Goal: Task Accomplishment & Management: Use online tool/utility

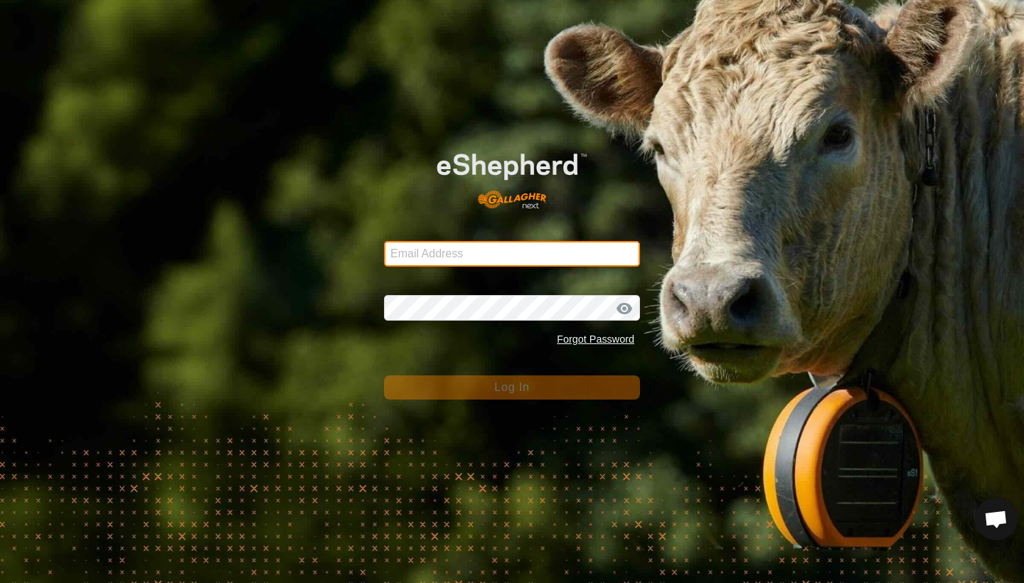
type input "[EMAIL_ADDRESS][DOMAIN_NAME]"
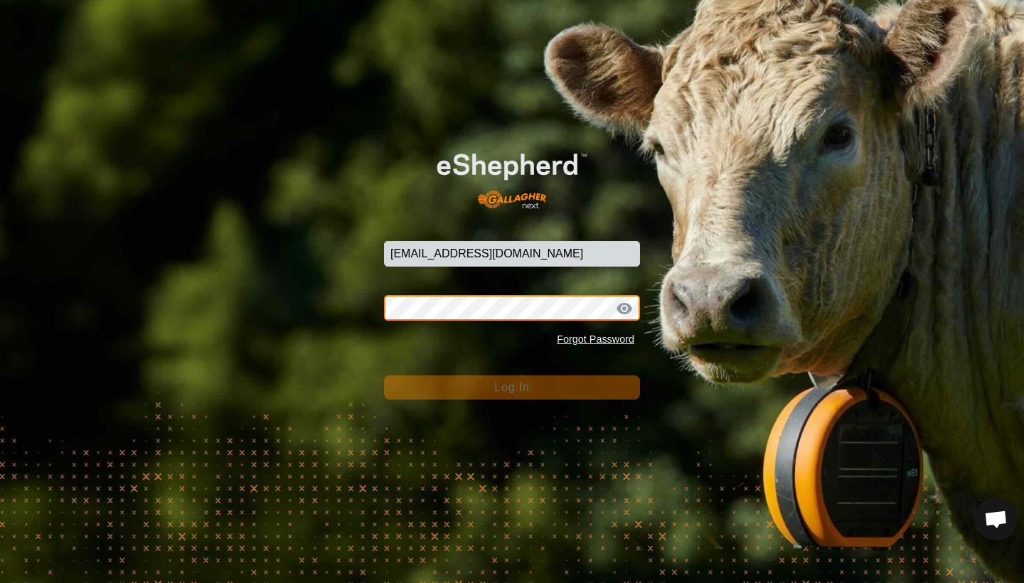
click at [512, 387] on button "Log In" at bounding box center [512, 387] width 256 height 24
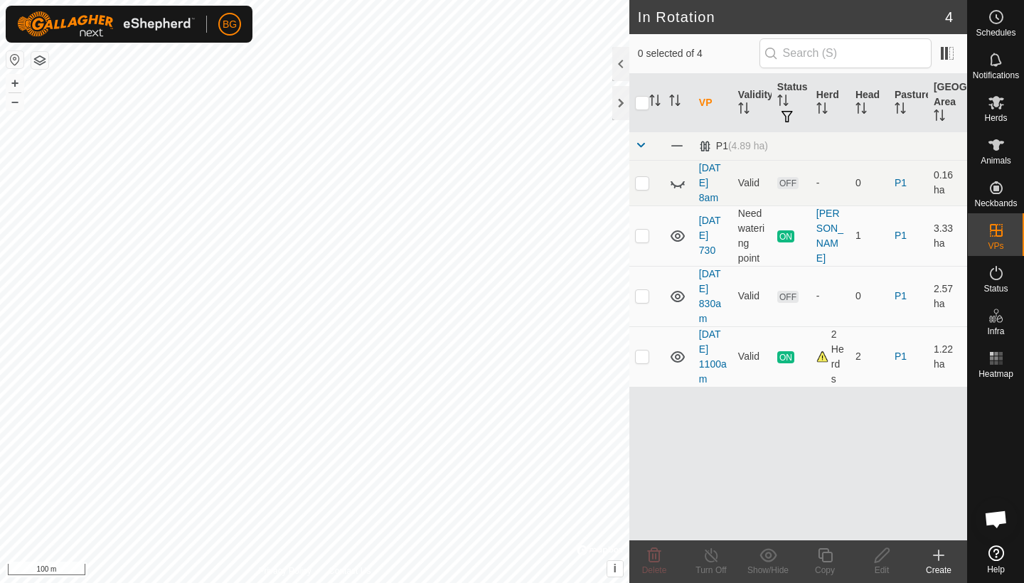
click at [936, 557] on icon at bounding box center [938, 555] width 17 height 17
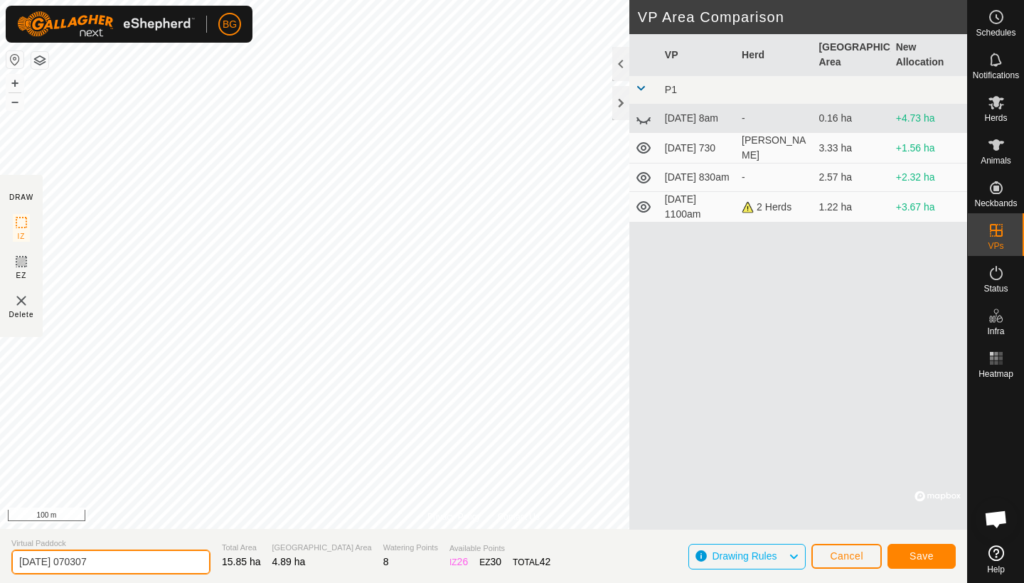
click at [117, 557] on input "[DATE] 070307" at bounding box center [110, 562] width 199 height 25
type input "[DATE] 7am"
click at [919, 553] on span "Save" at bounding box center [921, 555] width 24 height 11
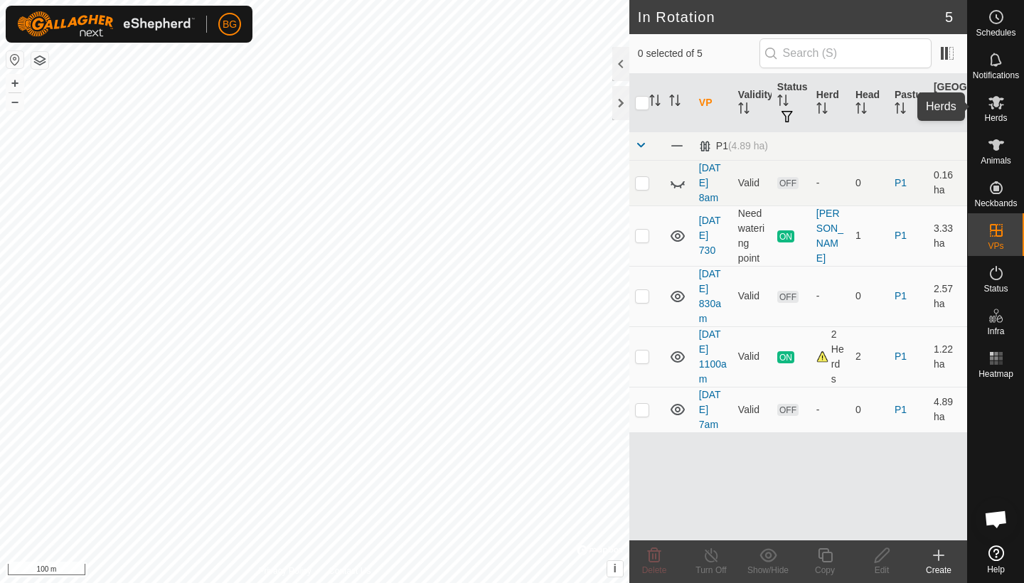
click at [998, 110] on icon at bounding box center [996, 102] width 17 height 17
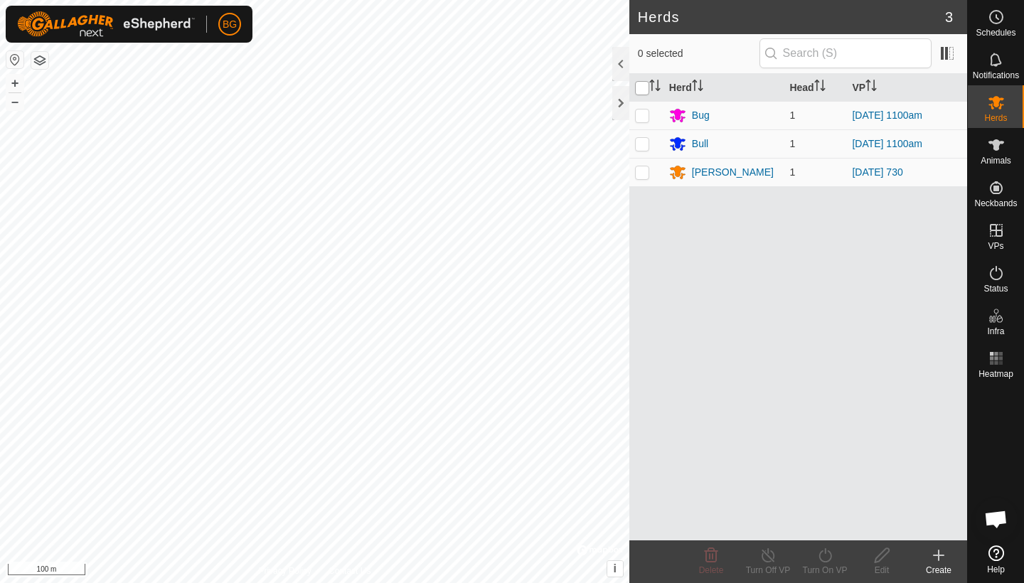
click at [643, 85] on input "checkbox" at bounding box center [642, 88] width 14 height 14
checkbox input "true"
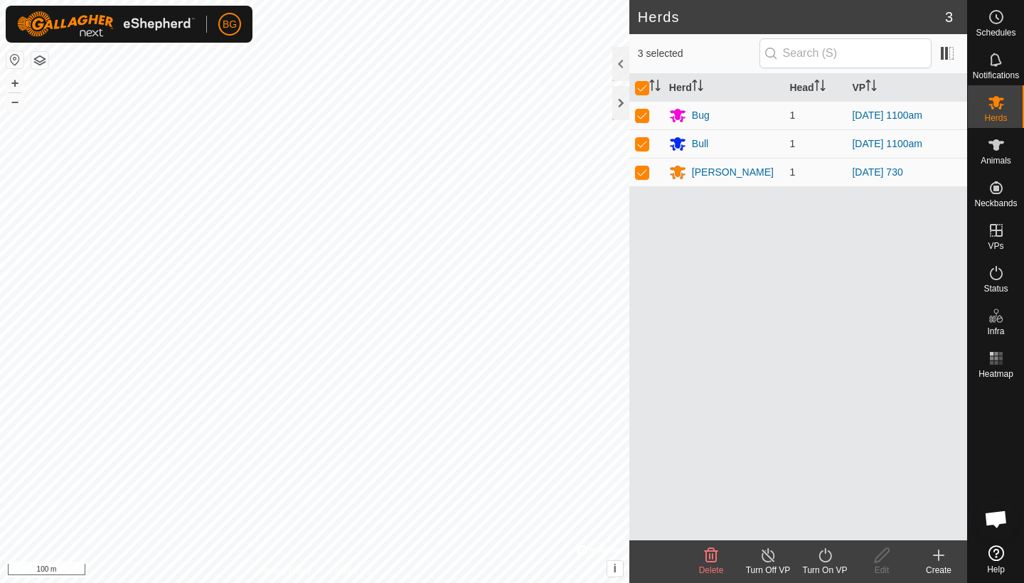
click at [825, 557] on icon at bounding box center [825, 555] width 18 height 17
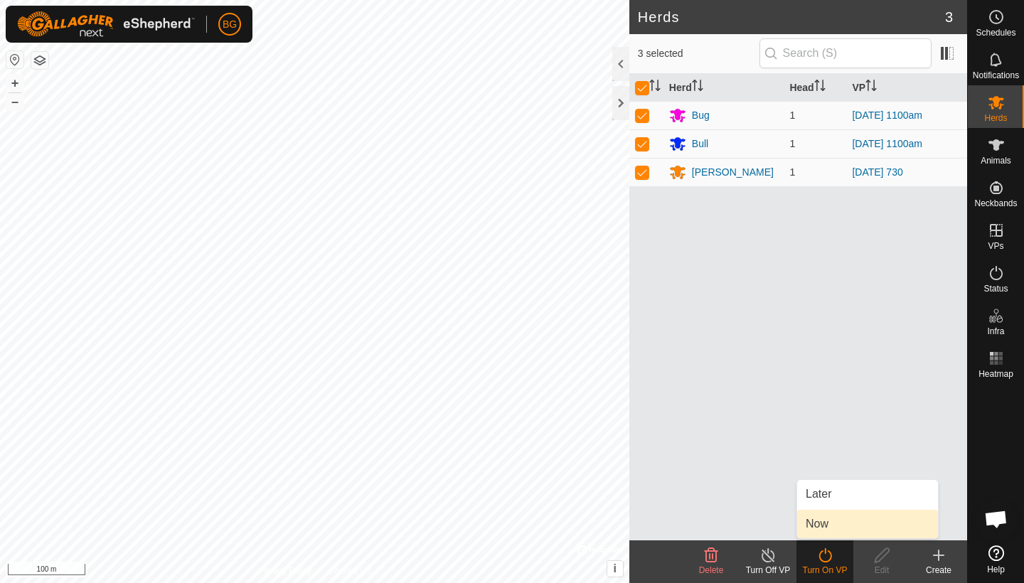
click at [830, 527] on link "Now" at bounding box center [867, 524] width 141 height 28
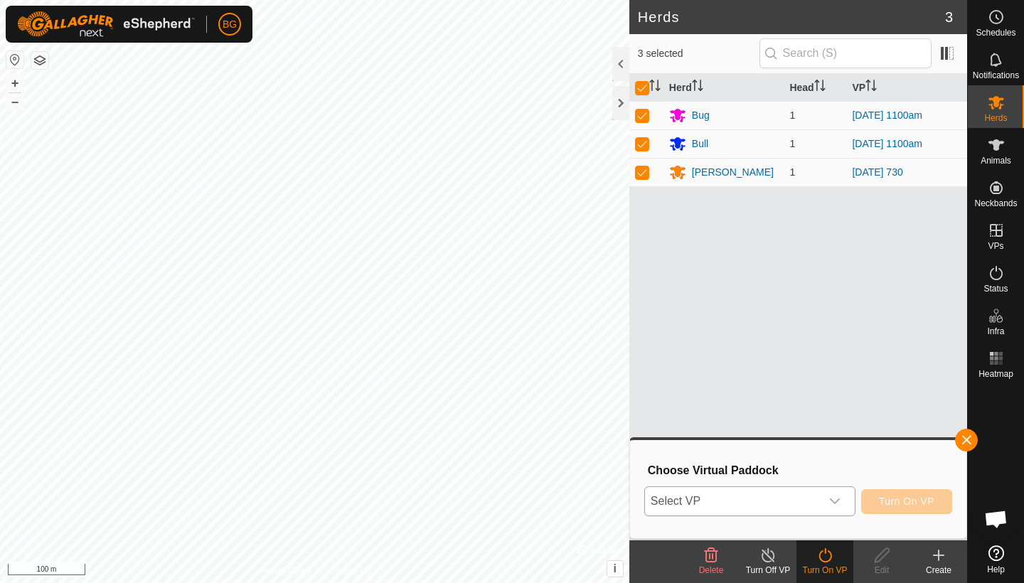
click at [828, 491] on div "dropdown trigger" at bounding box center [834, 501] width 28 height 28
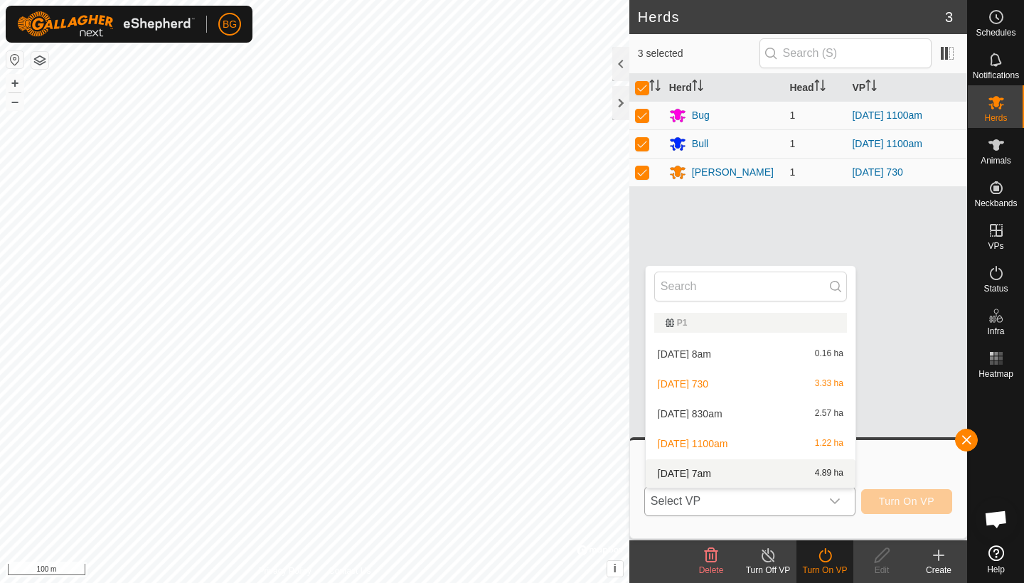
click at [804, 474] on li "[DATE] 7am 4.89 ha" at bounding box center [751, 473] width 210 height 28
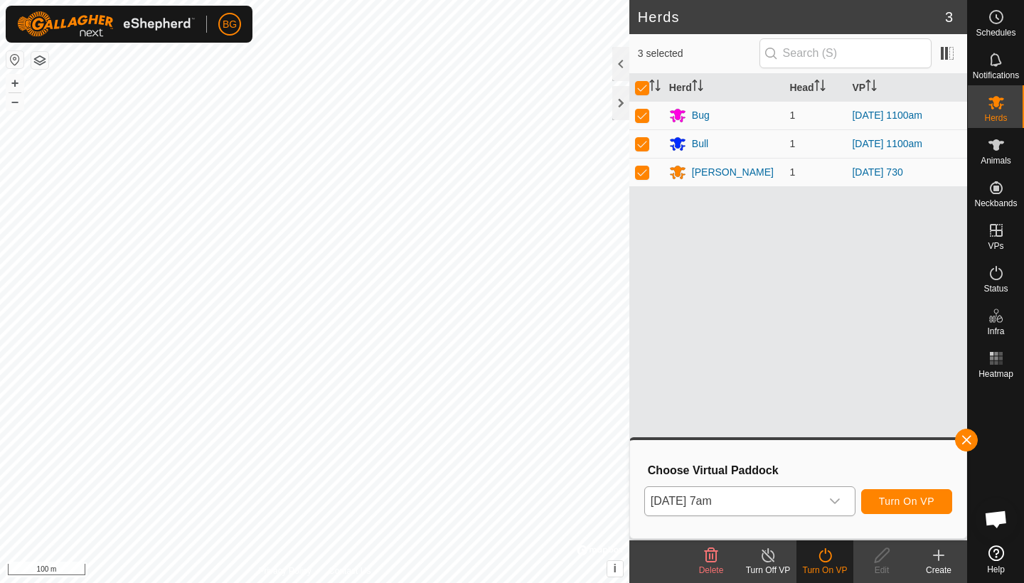
click at [899, 496] on span "Turn On VP" at bounding box center [906, 501] width 55 height 11
